Goal: Browse casually

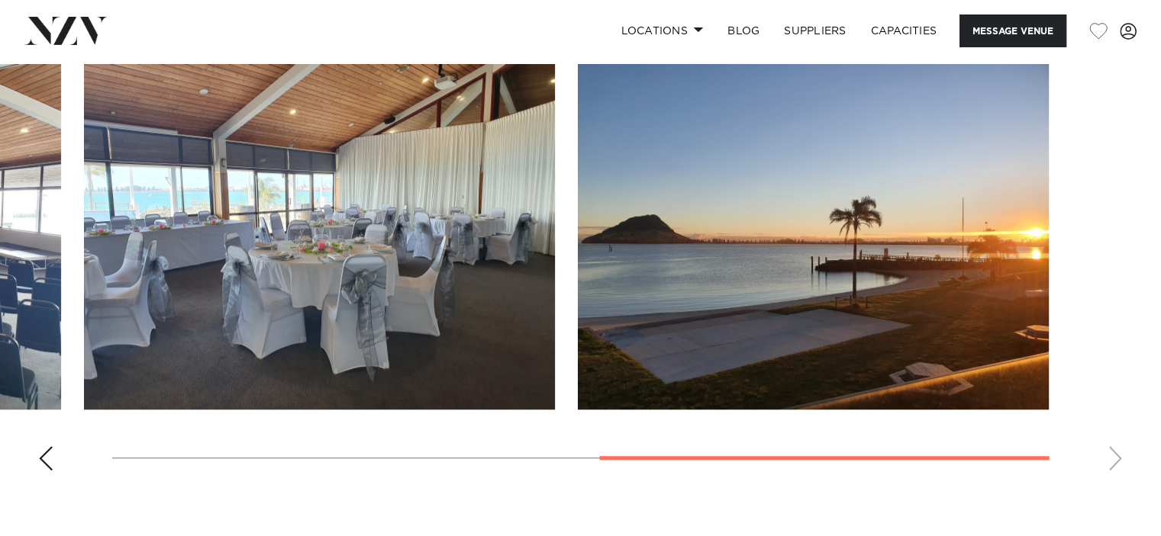
scroll to position [1164, 0]
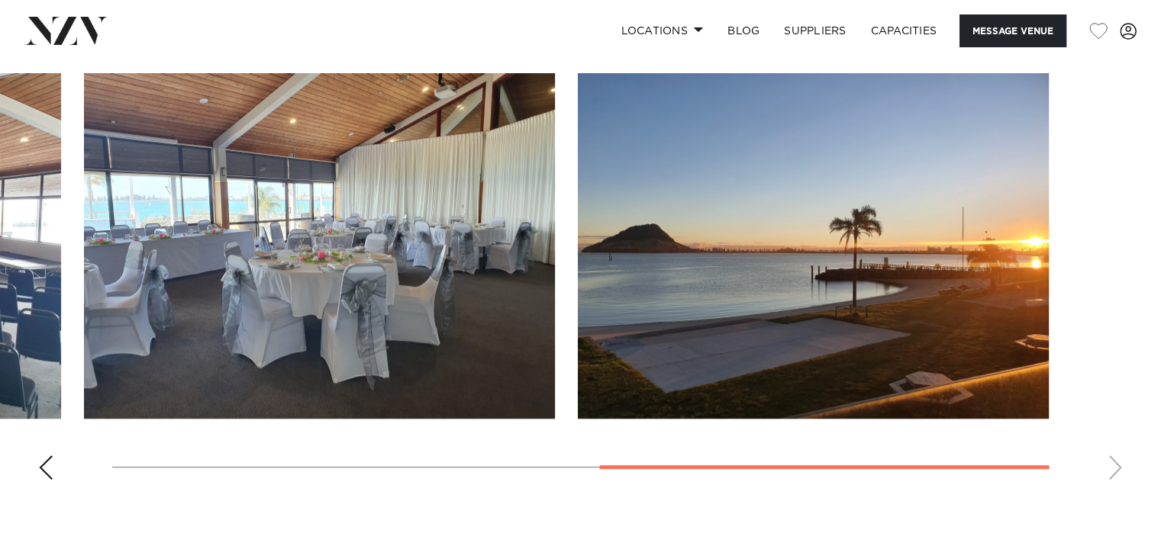
click at [1112, 469] on swiper-container at bounding box center [580, 282] width 1161 height 419
click at [1117, 464] on swiper-container at bounding box center [580, 282] width 1161 height 419
click at [42, 464] on div "Previous slide" at bounding box center [45, 468] width 15 height 24
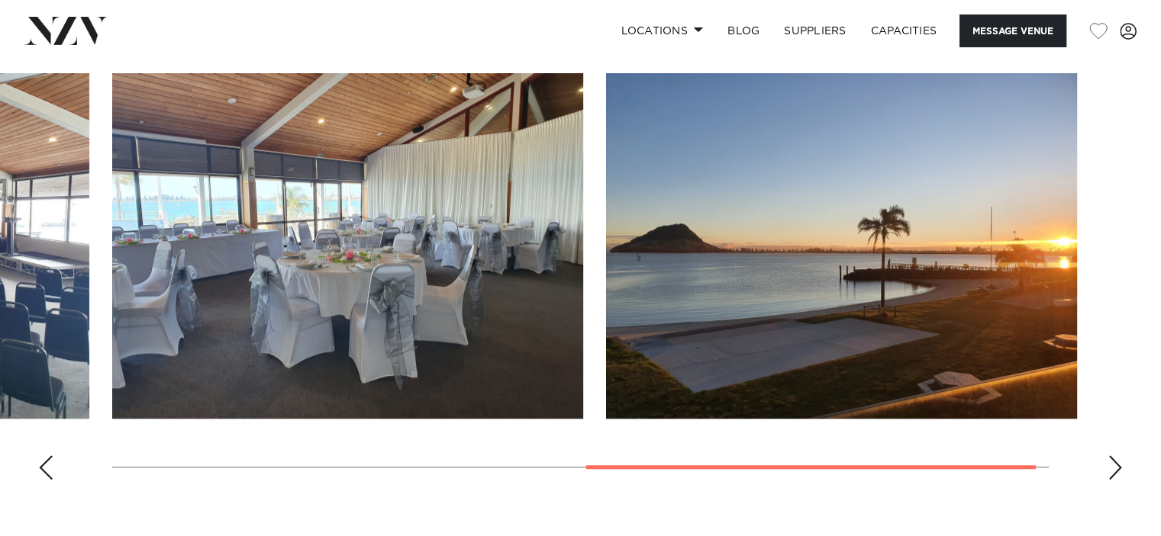
click at [42, 464] on div "Previous slide" at bounding box center [45, 468] width 15 height 24
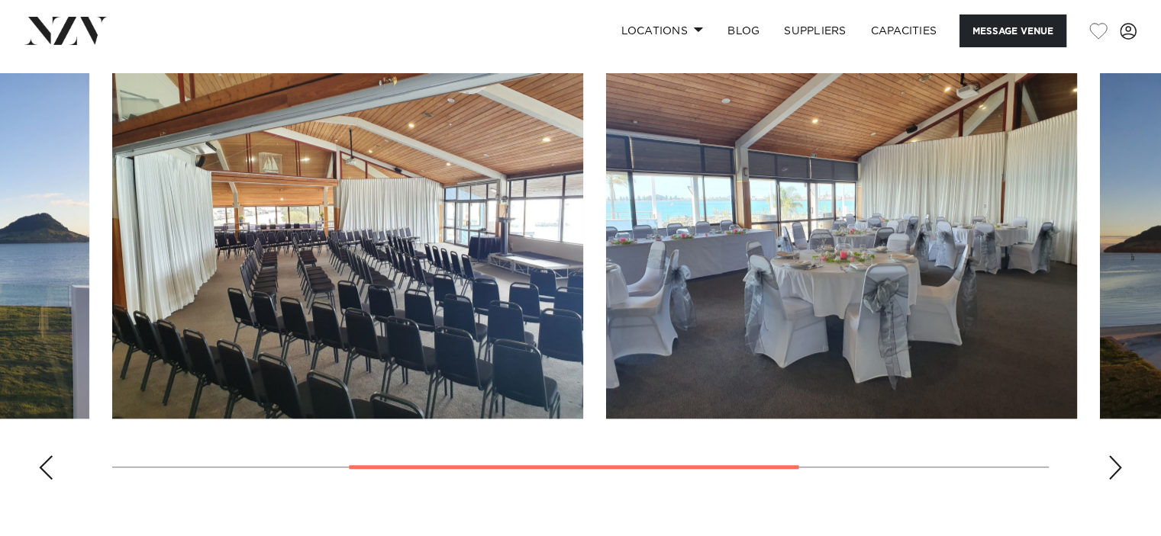
click at [42, 464] on div "Previous slide" at bounding box center [45, 468] width 15 height 24
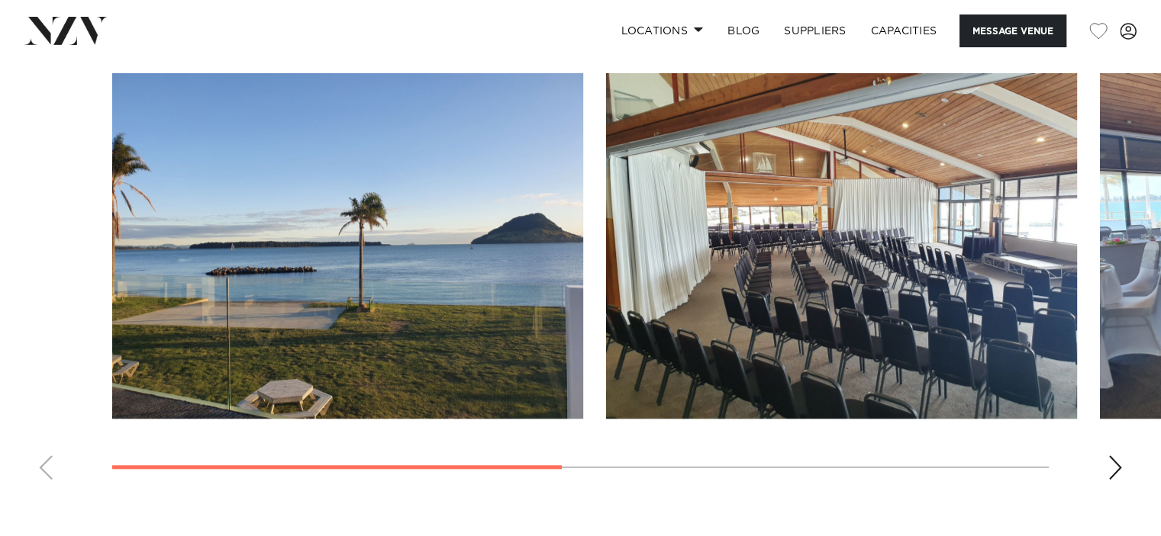
click at [42, 464] on swiper-container at bounding box center [580, 282] width 1161 height 419
click at [1116, 467] on div "Next slide" at bounding box center [1114, 468] width 15 height 24
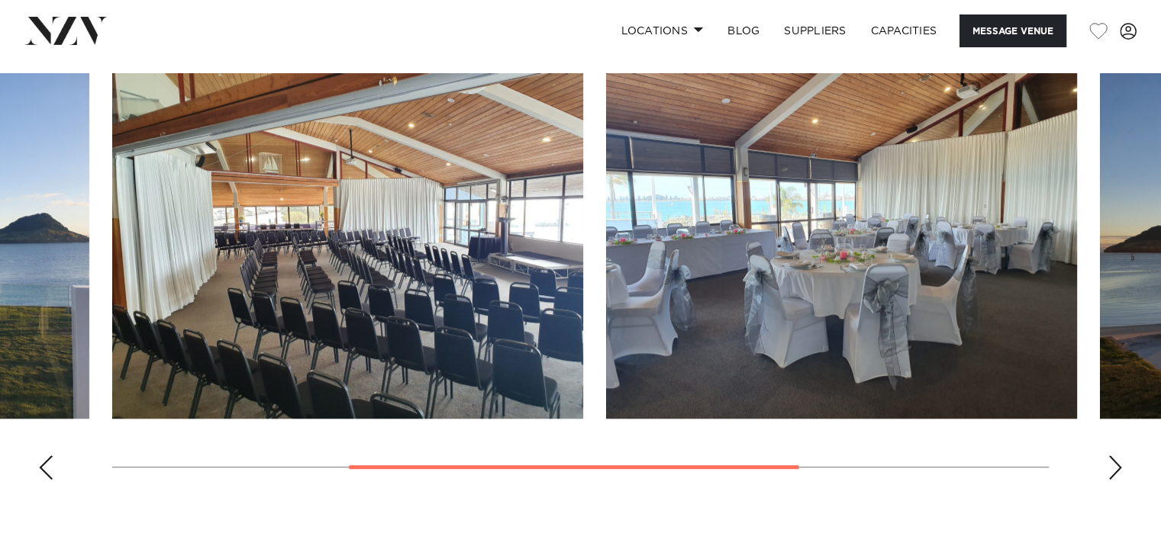
click at [1116, 467] on div "Next slide" at bounding box center [1114, 468] width 15 height 24
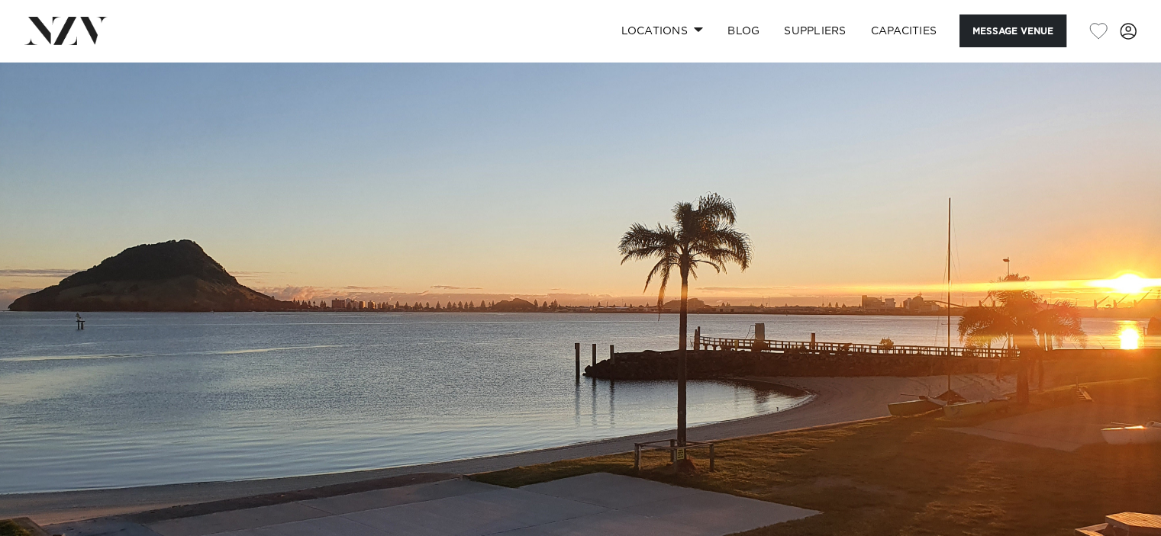
scroll to position [0, 0]
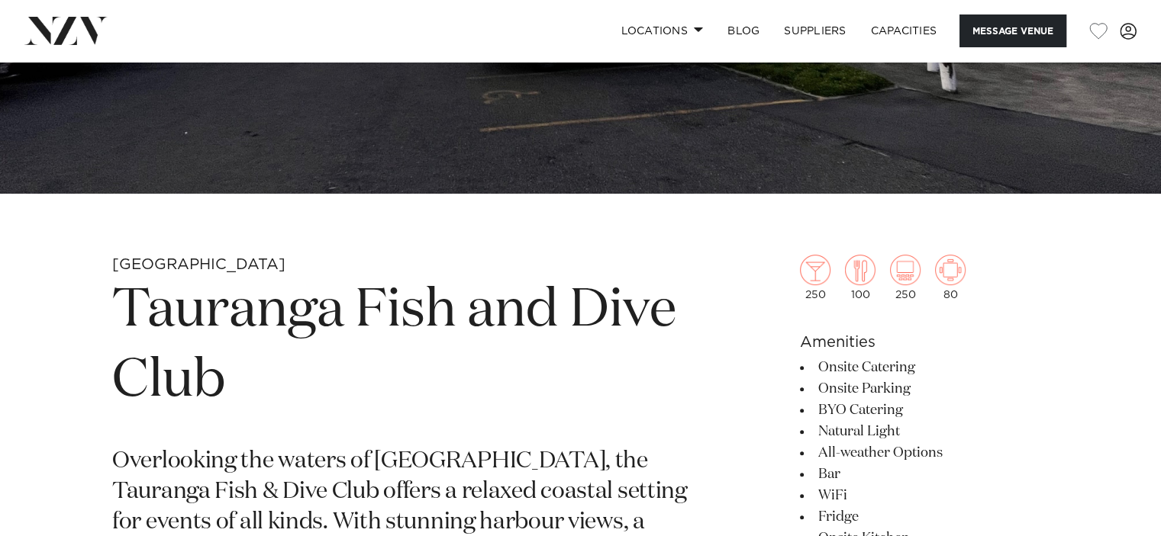
scroll to position [411, 0]
